Goal: Task Accomplishment & Management: Use online tool/utility

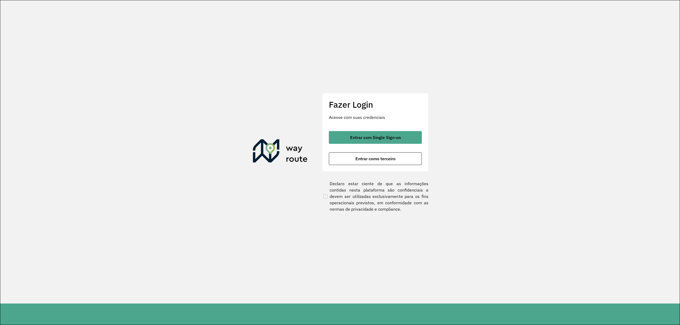
click at [359, 130] on div "Fazer Login Acesse com suas credenciais Entrar com Single Sign-on Entrar como t…" at bounding box center [375, 132] width 106 height 79
click at [373, 133] on button "Entrar com Single Sign-on" at bounding box center [375, 137] width 93 height 13
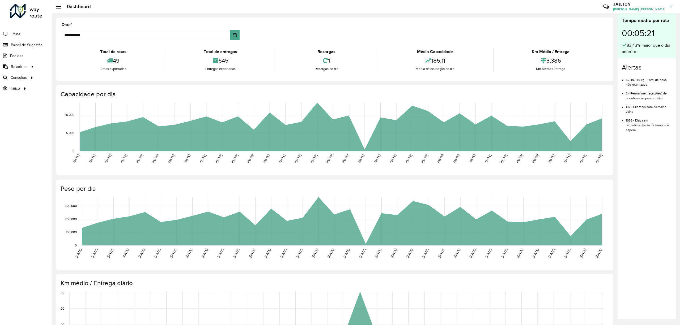
scroll to position [44, 0]
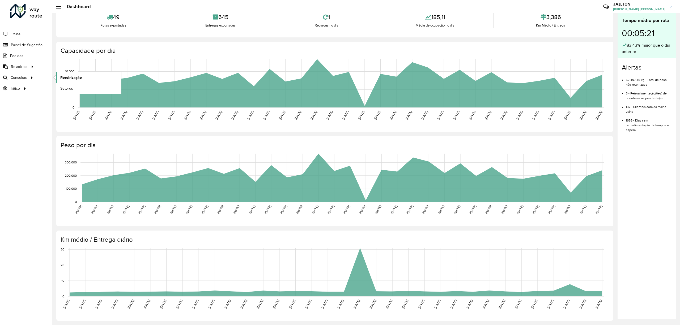
click at [73, 81] on link "Roteirização" at bounding box center [88, 77] width 65 height 11
click at [59, 79] on link "Roteirização" at bounding box center [88, 77] width 65 height 11
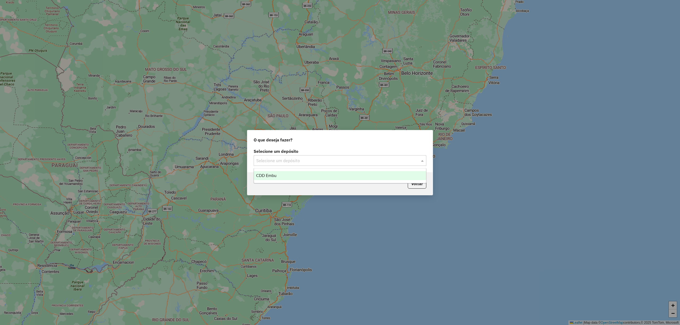
click at [343, 161] on input "text" at bounding box center [334, 161] width 157 height 6
click at [316, 173] on div "CDD Embu" at bounding box center [340, 175] width 172 height 9
click at [317, 161] on input "text" at bounding box center [334, 161] width 157 height 6
click at [289, 175] on div "CDD Embu" at bounding box center [340, 175] width 172 height 9
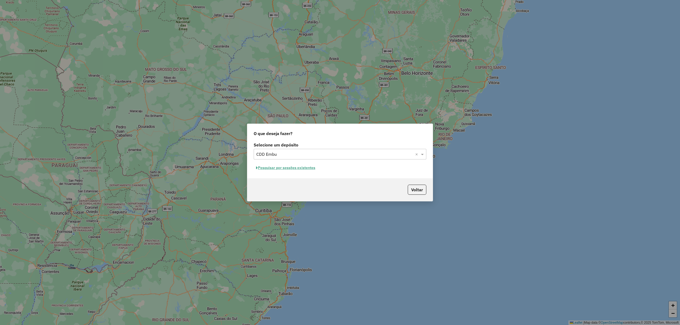
click at [295, 166] on button "Pesquisar por sessões existentes" at bounding box center [286, 168] width 64 height 8
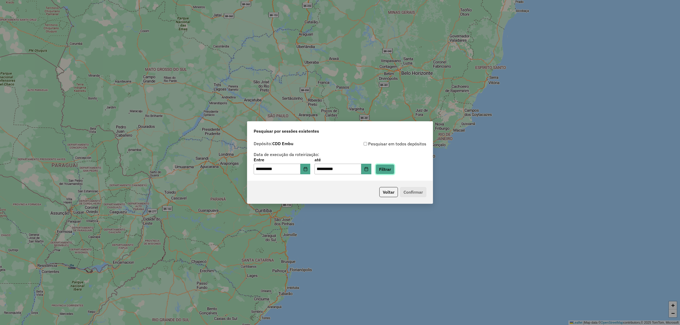
click at [390, 170] on button "Filtrar" at bounding box center [385, 169] width 19 height 10
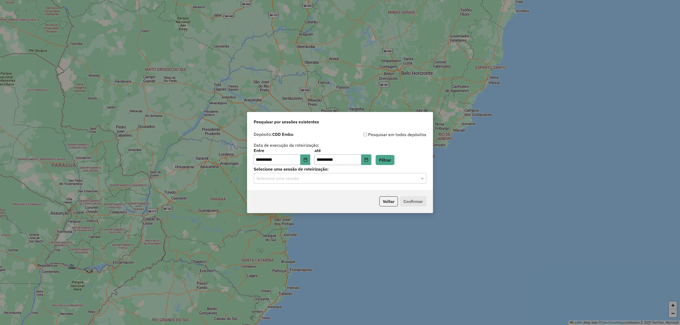
click at [337, 184] on div "Selecione uma sessão" at bounding box center [340, 178] width 173 height 11
click at [307, 191] on div "1291360 - 09/10/2025 19:02" at bounding box center [340, 193] width 172 height 9
click at [421, 200] on button "Confirmar" at bounding box center [413, 202] width 26 height 10
click at [310, 163] on button "Choose Date" at bounding box center [305, 160] width 10 height 11
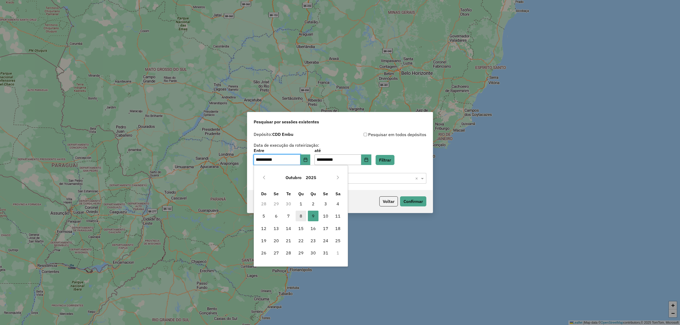
click at [300, 221] on td "8" at bounding box center [301, 216] width 12 height 12
click at [300, 219] on span "8" at bounding box center [301, 216] width 11 height 11
type input "**********"
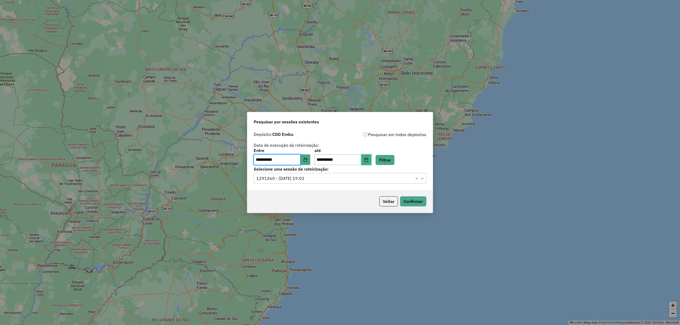
click at [371, 159] on button "Choose Date" at bounding box center [366, 160] width 10 height 11
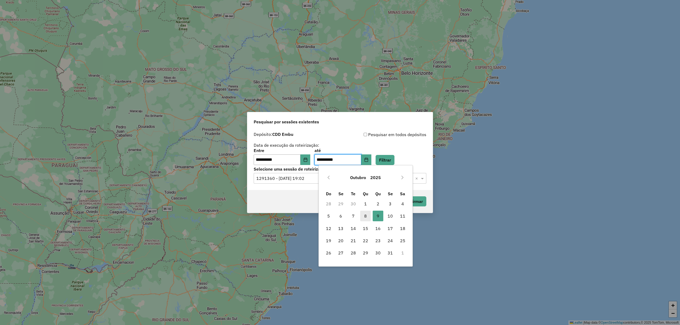
click at [364, 216] on span "8" at bounding box center [365, 216] width 11 height 11
type input "**********"
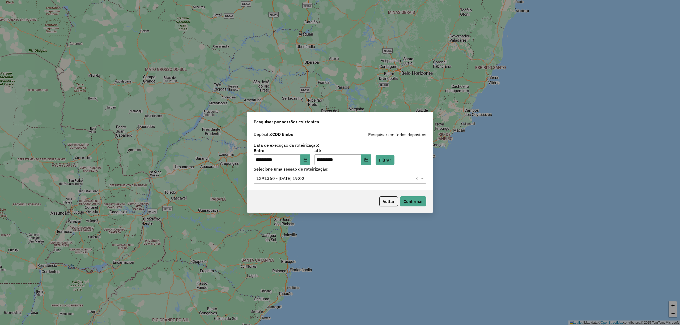
click at [386, 154] on div "**********" at bounding box center [340, 157] width 173 height 16
click at [389, 162] on button "Filtrar" at bounding box center [385, 160] width 19 height 10
click at [334, 179] on input "text" at bounding box center [334, 179] width 157 height 6
click at [326, 193] on div "1290640 - 08/10/2025 19:31" at bounding box center [340, 193] width 172 height 9
click at [404, 206] on button "Confirmar" at bounding box center [413, 202] width 26 height 10
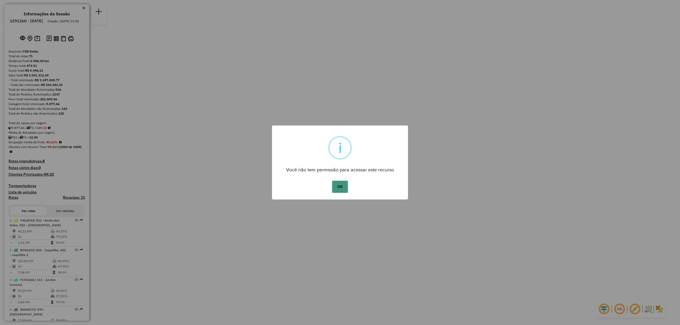
click at [335, 185] on button "OK" at bounding box center [340, 187] width 16 height 12
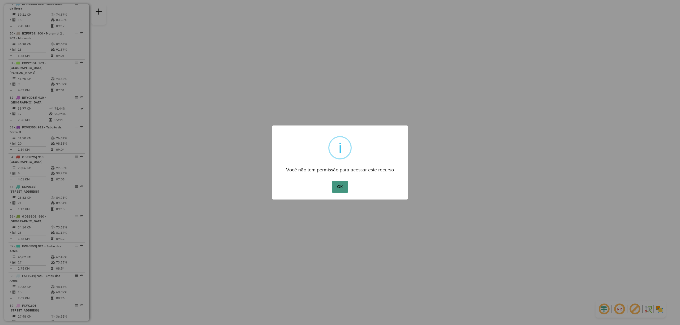
click at [340, 186] on button "OK" at bounding box center [340, 187] width 16 height 12
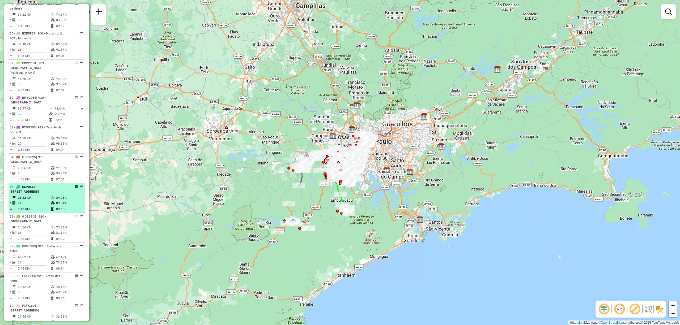
select select "**********"
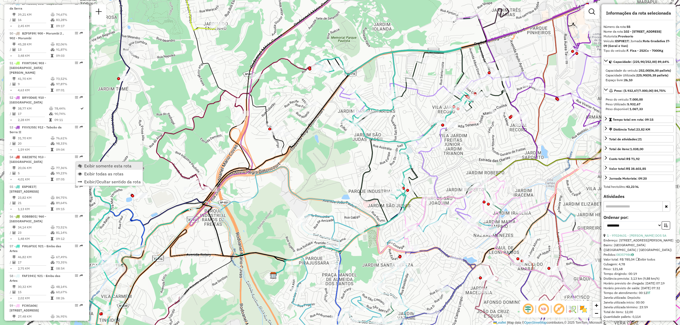
click at [93, 164] on span "Exibir somente esta rota" at bounding box center [107, 166] width 47 height 4
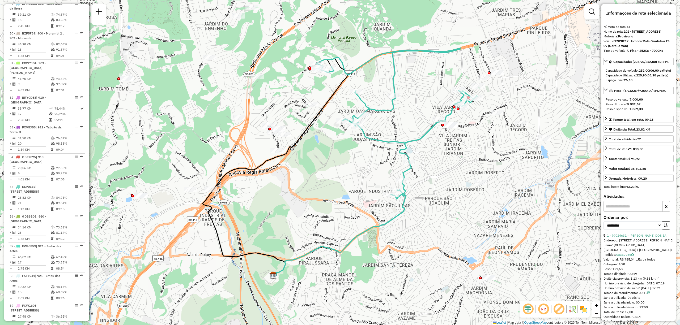
click at [540, 310] on em at bounding box center [543, 309] width 13 height 13
click at [526, 310] on em at bounding box center [528, 309] width 13 height 13
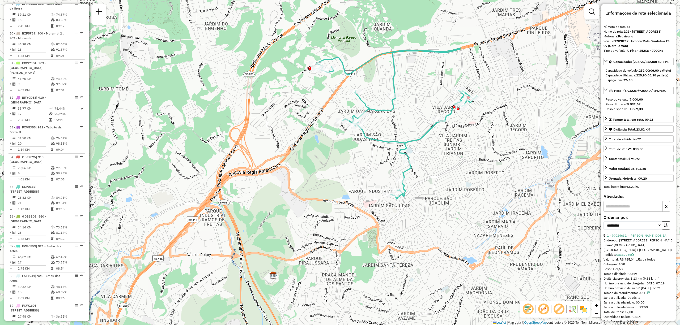
click at [583, 309] on img at bounding box center [583, 309] width 8 height 8
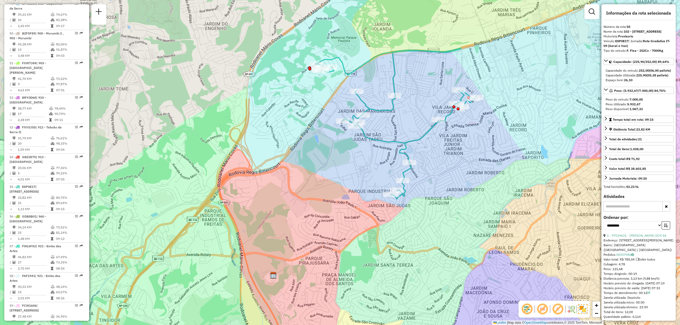
click at [552, 311] on em at bounding box center [557, 309] width 13 height 13
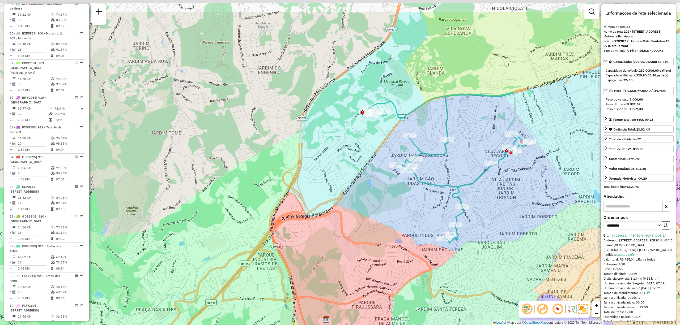
drag, startPoint x: 423, startPoint y: 65, endPoint x: 477, endPoint y: 110, distance: 70.3
click at [477, 110] on div "Janela de atendimento Grade de atendimento Capacidade Transportadoras Veículos …" at bounding box center [340, 162] width 680 height 325
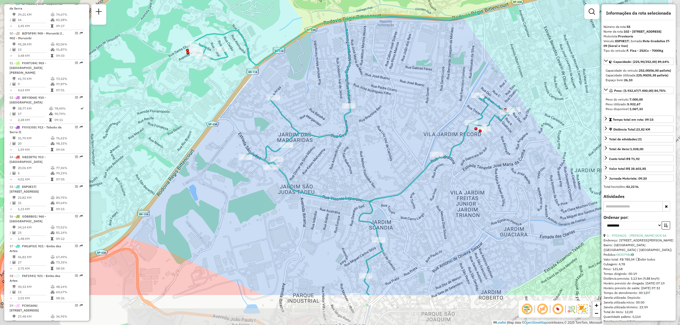
drag, startPoint x: 471, startPoint y: 141, endPoint x: 393, endPoint y: 79, distance: 100.5
click at [393, 79] on div "Janela de atendimento Grade de atendimento Capacidade Transportadoras Veículos …" at bounding box center [340, 162] width 680 height 325
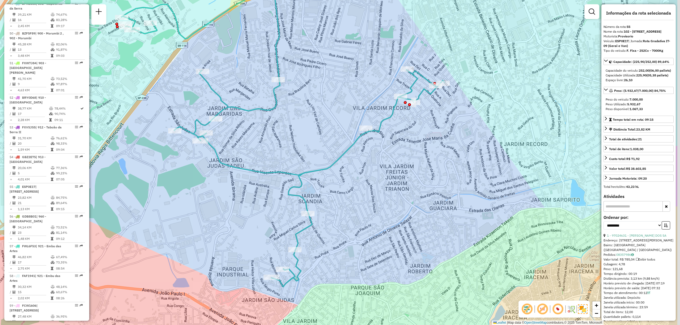
drag, startPoint x: 563, startPoint y: 182, endPoint x: 493, endPoint y: 155, distance: 74.5
click at [493, 155] on div "Janela de atendimento Grade de atendimento Capacidade Transportadoras Veículos …" at bounding box center [340, 162] width 680 height 325
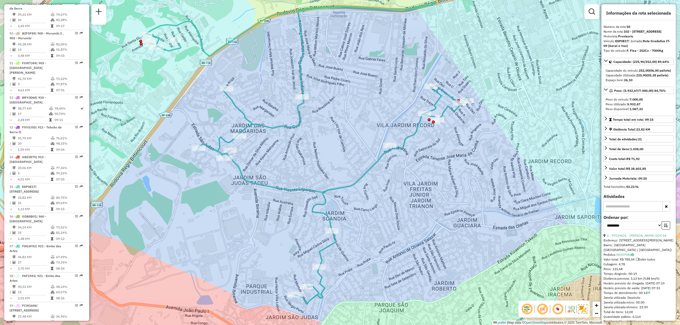
drag, startPoint x: 433, startPoint y: 101, endPoint x: 449, endPoint y: 114, distance: 20.4
click at [449, 114] on div "Janela de atendimento Grade de atendimento Capacidade Transportadoras Veículos …" at bounding box center [340, 162] width 680 height 325
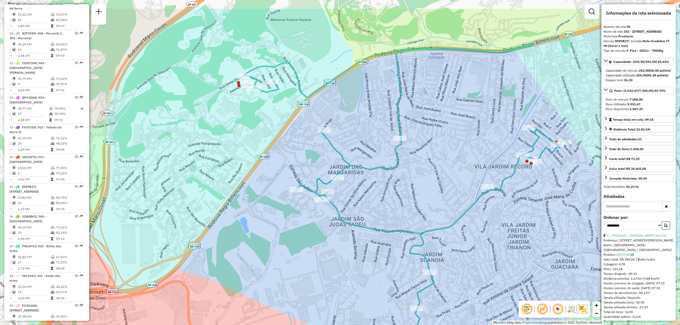
drag, startPoint x: 289, startPoint y: 91, endPoint x: 386, endPoint y: 132, distance: 105.2
click at [386, 132] on div "Rota 55 - Placa ESP0E17 97049123 - CAPABAR Janela de atendimento Grade de atend…" at bounding box center [340, 162] width 680 height 325
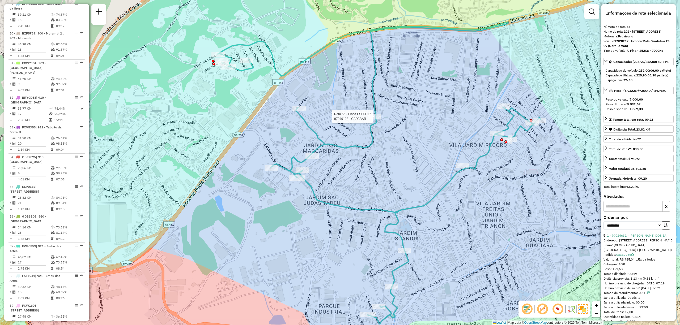
drag, startPoint x: 561, startPoint y: 235, endPoint x: 537, endPoint y: 213, distance: 33.1
click at [537, 213] on div "Rota 55 - Placa ESP0E17 97049123 - CAPABAR Janela de atendimento Grade de atend…" at bounding box center [340, 162] width 680 height 325
click at [449, 231] on div "Rota 55 - Placa ESP0E17 97049123 - CAPABAR Janela de atendimento Grade de atend…" at bounding box center [340, 162] width 680 height 325
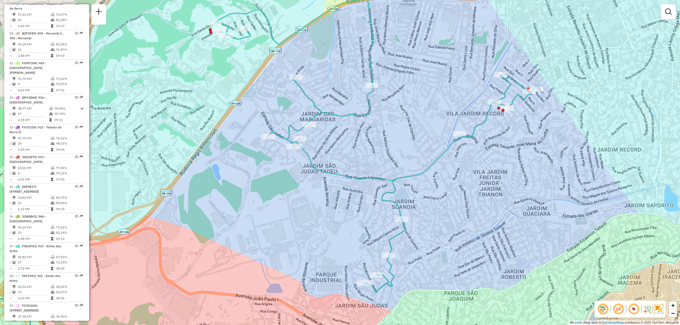
drag, startPoint x: 494, startPoint y: 209, endPoint x: 491, endPoint y: 178, distance: 31.3
click at [491, 178] on div "Janela de atendimento Grade de atendimento Capacidade Transportadoras Veículos …" at bounding box center [340, 162] width 680 height 325
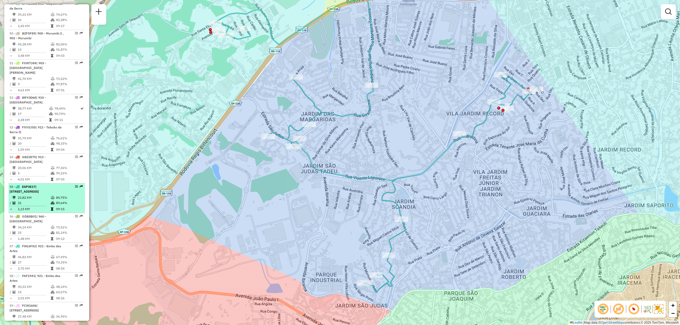
select select "**********"
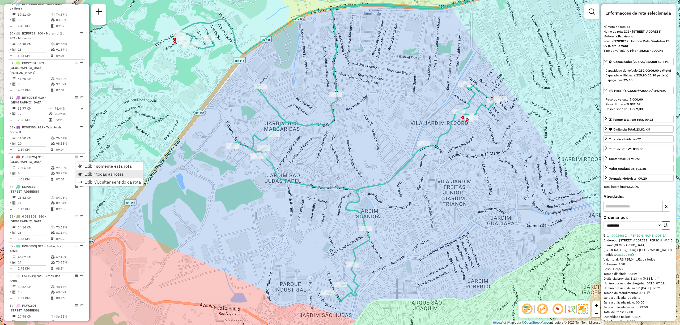
click at [126, 175] on link "Exibir todas as rotas" at bounding box center [109, 174] width 67 height 8
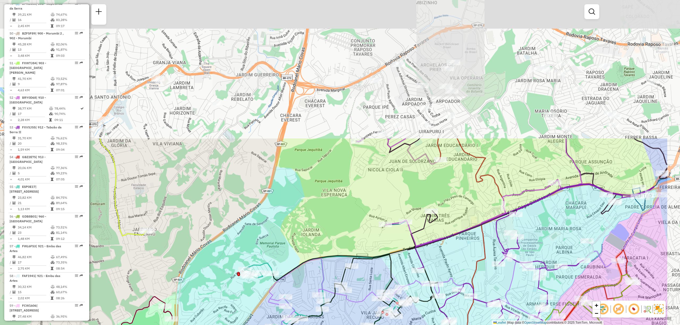
drag, startPoint x: 555, startPoint y: 136, endPoint x: 475, endPoint y: 305, distance: 187.0
click at [474, 308] on icon at bounding box center [448, 306] width 120 height 335
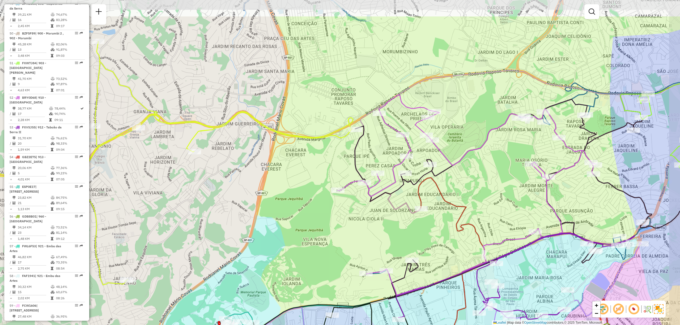
drag, startPoint x: 554, startPoint y: 118, endPoint x: 544, endPoint y: 152, distance: 35.3
click at [544, 152] on div "Janela de atendimento Grade de atendimento Capacidade Transportadoras Veículos …" at bounding box center [340, 162] width 680 height 325
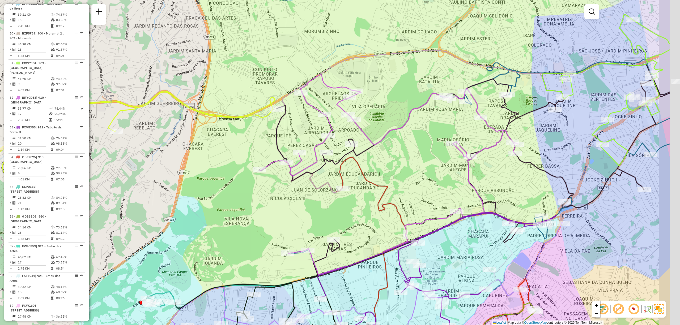
drag, startPoint x: 578, startPoint y: 169, endPoint x: 530, endPoint y: 158, distance: 49.4
click at [530, 158] on div "Janela de atendimento Grade de atendimento Capacidade Transportadoras Veículos …" at bounding box center [340, 162] width 680 height 325
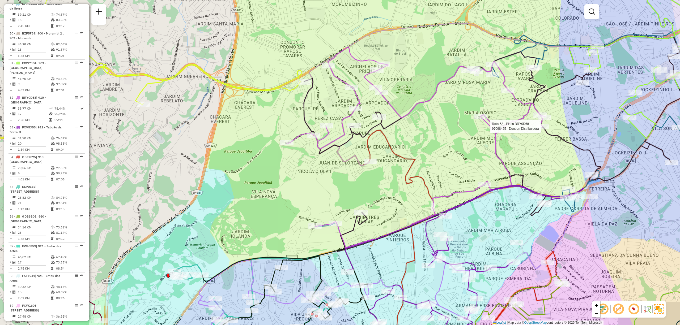
drag, startPoint x: 406, startPoint y: 192, endPoint x: 439, endPoint y: 165, distance: 42.8
click at [436, 167] on div "Rota 52 - Placa BRY0D68 97098425 - Donben Distribuidora Janela de atendimento G…" at bounding box center [340, 162] width 680 height 325
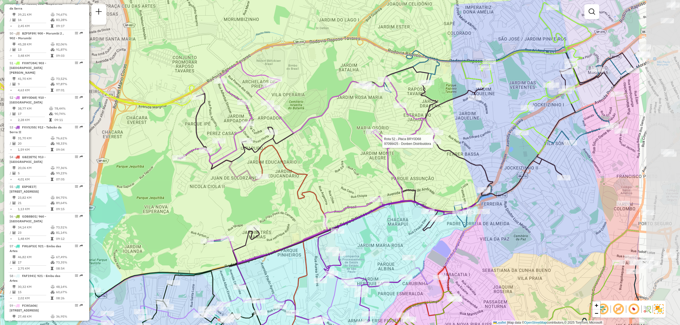
drag, startPoint x: 605, startPoint y: 135, endPoint x: 544, endPoint y: 149, distance: 62.2
click at [544, 149] on icon at bounding box center [526, 78] width 129 height 151
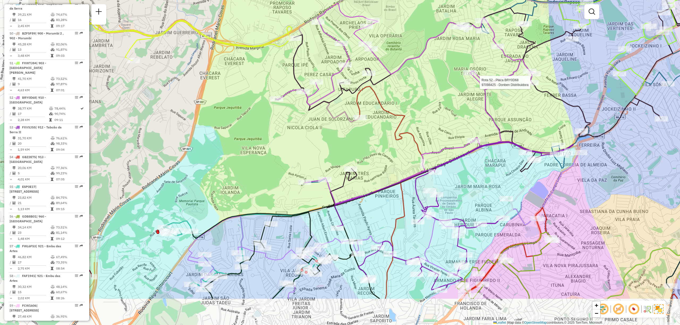
drag, startPoint x: 347, startPoint y: 179, endPoint x: 443, endPoint y: 120, distance: 112.2
click at [443, 120] on div "Rota 52 - Placa BRY0D68 97098425 - Donben Distribuidora Janela de atendimento G…" at bounding box center [340, 162] width 680 height 325
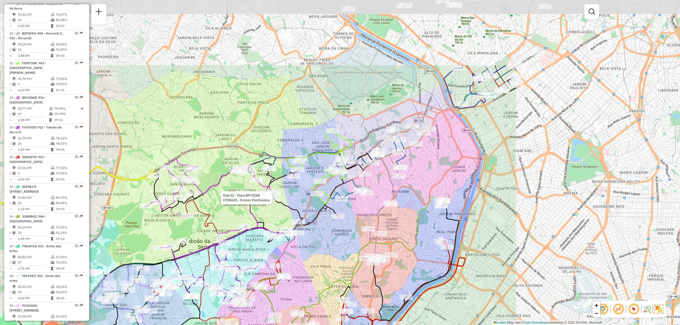
drag, startPoint x: 581, startPoint y: 173, endPoint x: 351, endPoint y: 271, distance: 250.4
click at [351, 271] on icon at bounding box center [394, 251] width 97 height 108
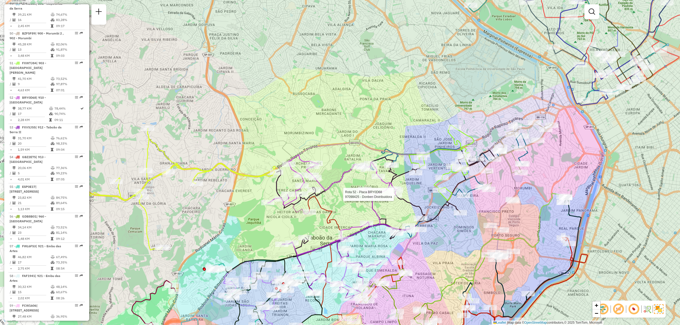
drag, startPoint x: 505, startPoint y: 99, endPoint x: 625, endPoint y: 101, distance: 120.3
click at [629, 88] on div "Rota 52 - Placa BRY0D68 97098425 - Donben Distribuidora Rota 20 - Placa DTC9711…" at bounding box center [340, 162] width 680 height 325
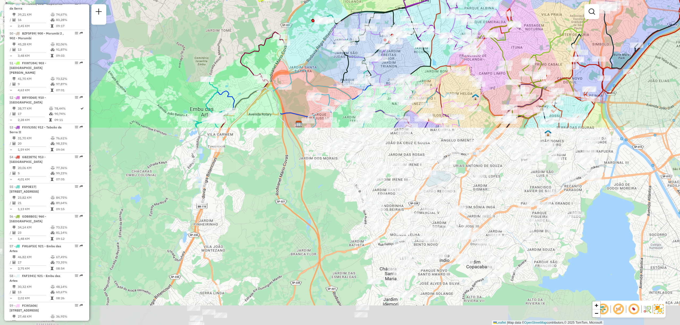
drag, startPoint x: 436, startPoint y: 252, endPoint x: 537, endPoint y: 19, distance: 253.6
click at [537, 19] on div "Rota 52 - Placa BRY0D68 97098425 - Donben Distribuidora Rota 21 - Placa DTE1752…" at bounding box center [340, 162] width 680 height 325
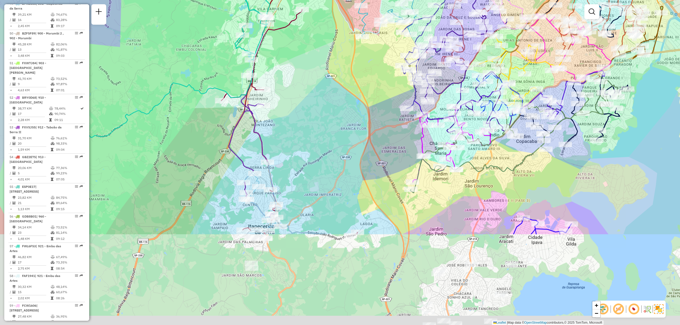
drag, startPoint x: 563, startPoint y: 243, endPoint x: 620, endPoint y: 105, distance: 148.5
click at [620, 106] on icon at bounding box center [569, 108] width 118 height 74
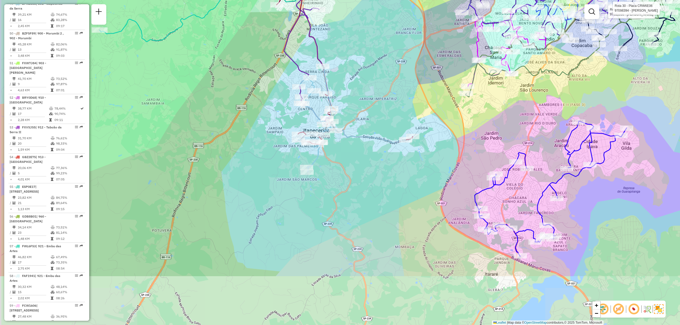
drag, startPoint x: 488, startPoint y: 254, endPoint x: 540, endPoint y: 170, distance: 98.6
click at [540, 170] on div "Rota 52 - Placa BRY0D68 97098425 - Donben Distribuidora Rota 21 - Placa DTE1752…" at bounding box center [340, 162] width 680 height 325
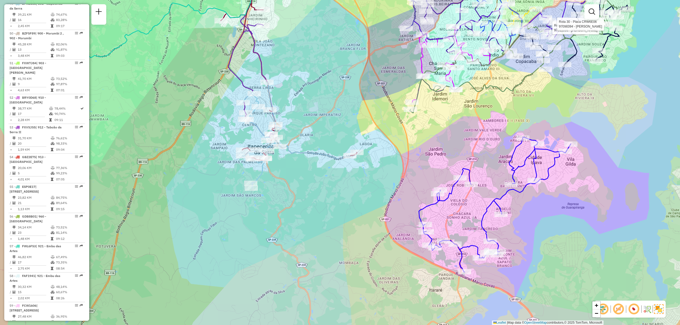
drag, startPoint x: 520, startPoint y: 54, endPoint x: 471, endPoint y: 67, distance: 50.8
click at [471, 67] on div "Rota 52 - Placa BRY0D68 97098425 - Donben Distribuidora Rota 21 - Placa DTE1752…" at bounding box center [340, 162] width 680 height 325
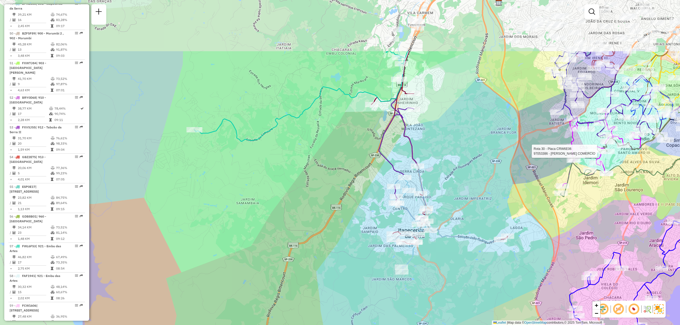
drag, startPoint x: 373, startPoint y: 171, endPoint x: 518, endPoint y: 261, distance: 170.9
click at [518, 261] on div "Rota 52 - Placa BRY0D68 97098425 - Donben Distribuidora Rota 21 - Placa DTE1752…" at bounding box center [340, 162] width 680 height 325
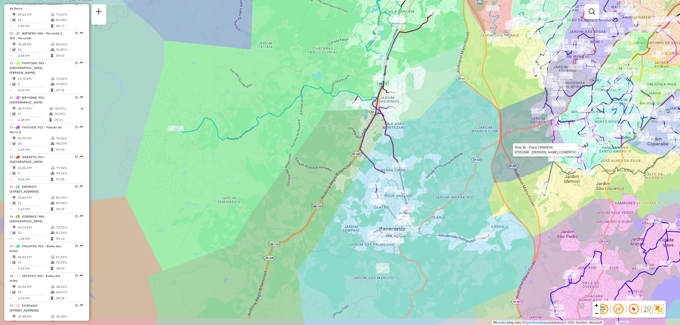
drag, startPoint x: 493, startPoint y: 60, endPoint x: 521, endPoint y: 34, distance: 38.1
click at [521, 35] on div "Rota 52 - Placa BRY0D68 97098425 - Donben Distribuidora Rota 21 - Placa DTE1752…" at bounding box center [340, 162] width 680 height 325
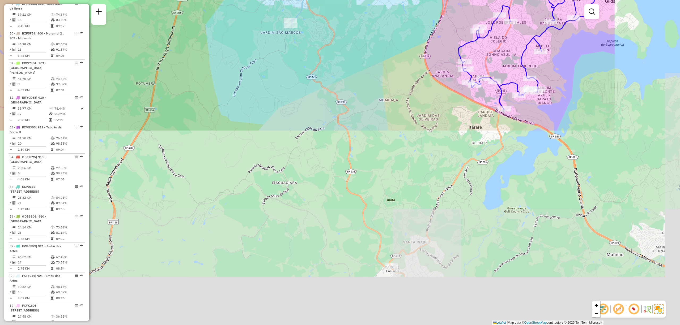
drag, startPoint x: 496, startPoint y: 203, endPoint x: 361, endPoint y: -27, distance: 266.9
click at [361, 0] on html "Aguarde... Pop-up bloqueado! Seu navegador bloqueou automáticamente a abertura …" at bounding box center [340, 162] width 680 height 325
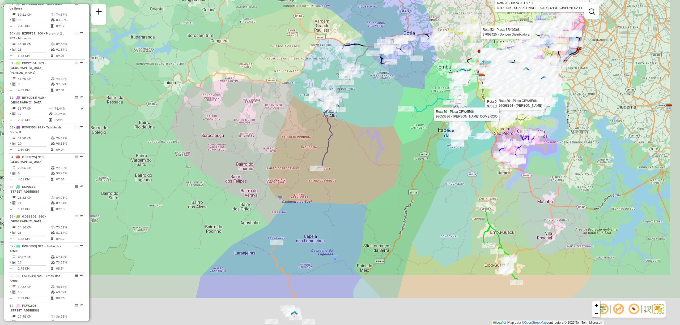
drag, startPoint x: 493, startPoint y: 240, endPoint x: 477, endPoint y: 174, distance: 67.8
click at [477, 174] on div "Rota 52 - Placa BRY0D68 97098425 - Donben Distribuidora Rota 21 - Placa DTE1752…" at bounding box center [340, 162] width 680 height 325
